Goal: Complete application form

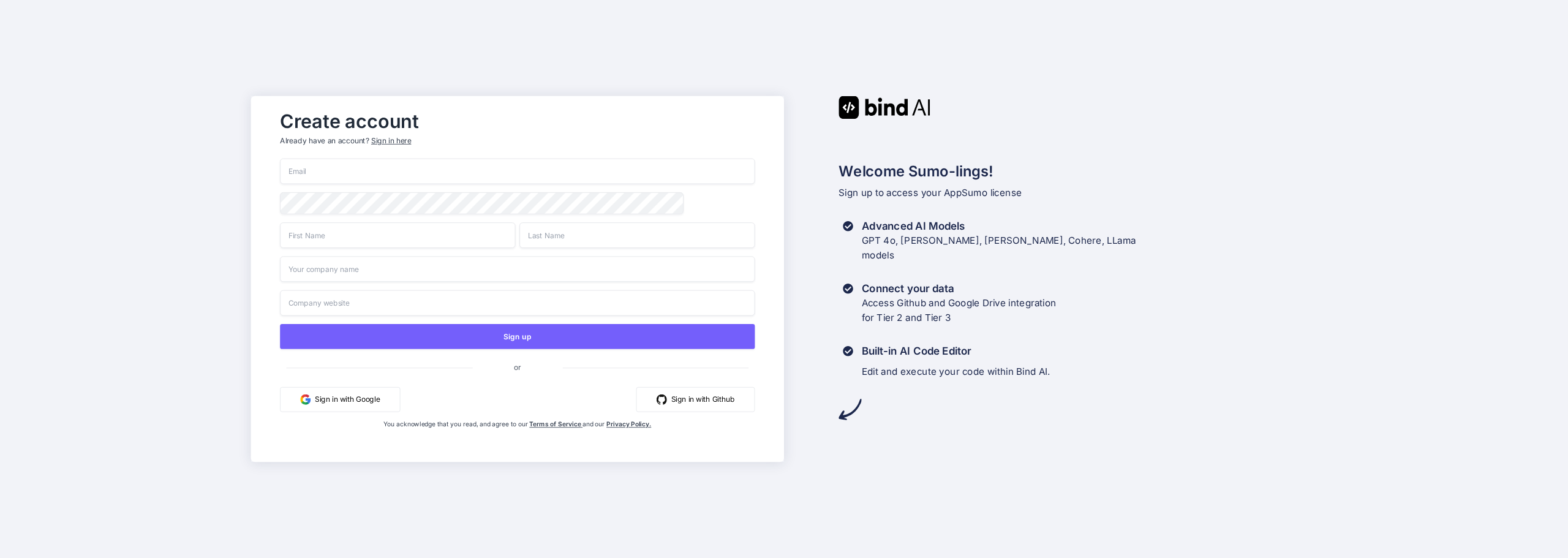
click at [341, 170] on input "email" at bounding box center [517, 171] width 475 height 25
type input "[EMAIL_ADDRESS][DOMAIN_NAME]"
type input "[PERSON_NAME]"
click at [311, 273] on input "text" at bounding box center [517, 269] width 475 height 25
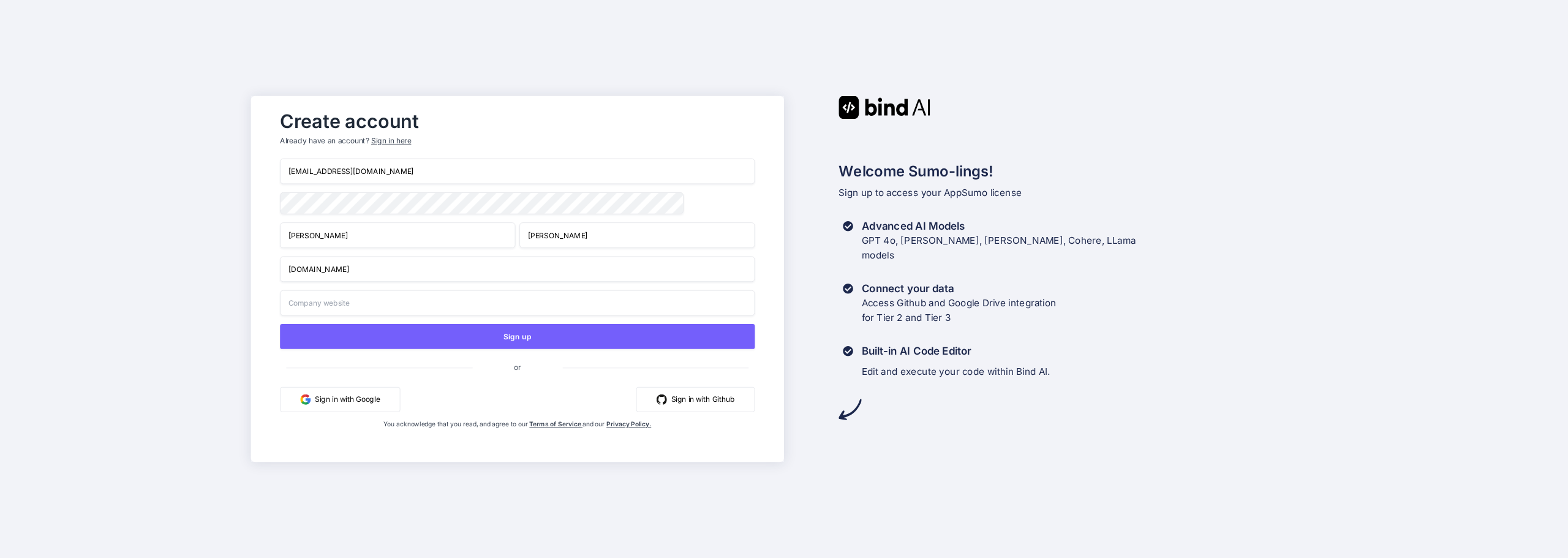
type input "[DOMAIN_NAME]"
click at [315, 305] on input "text" at bounding box center [517, 303] width 475 height 25
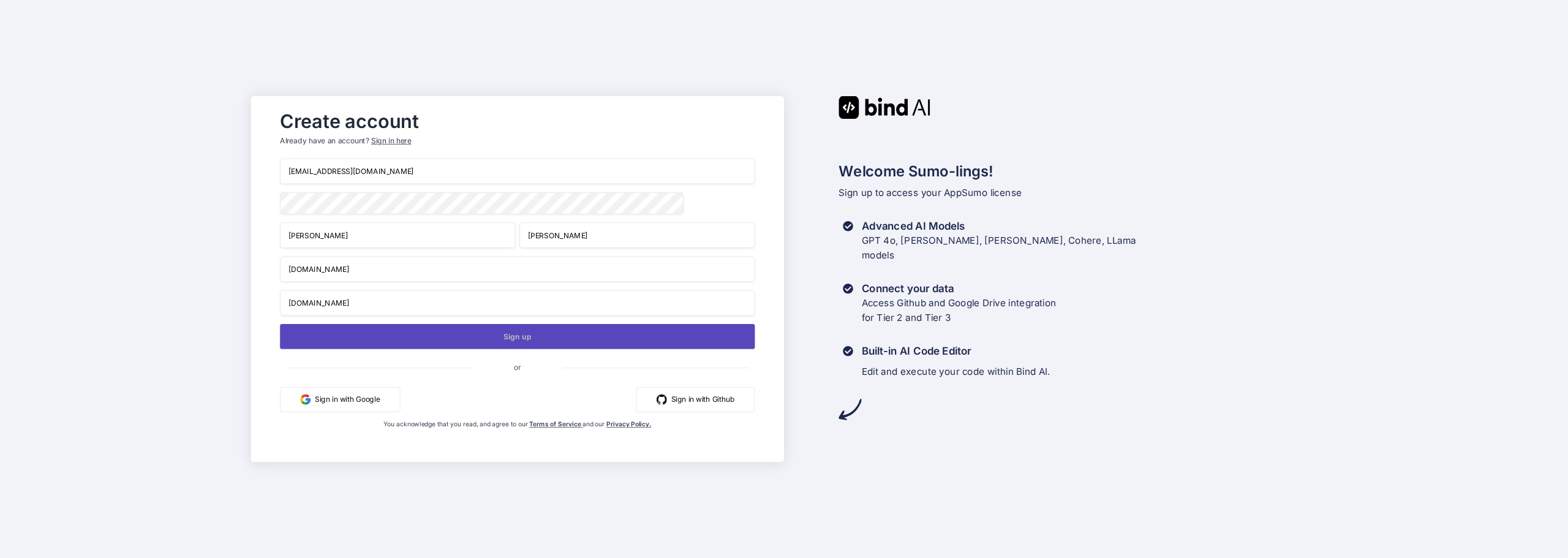
type input "[DOMAIN_NAME]"
click at [469, 338] on button "Sign up" at bounding box center [517, 337] width 475 height 25
click at [522, 339] on button "Sign up" at bounding box center [517, 337] width 475 height 25
